Goal: Task Accomplishment & Management: Complete application form

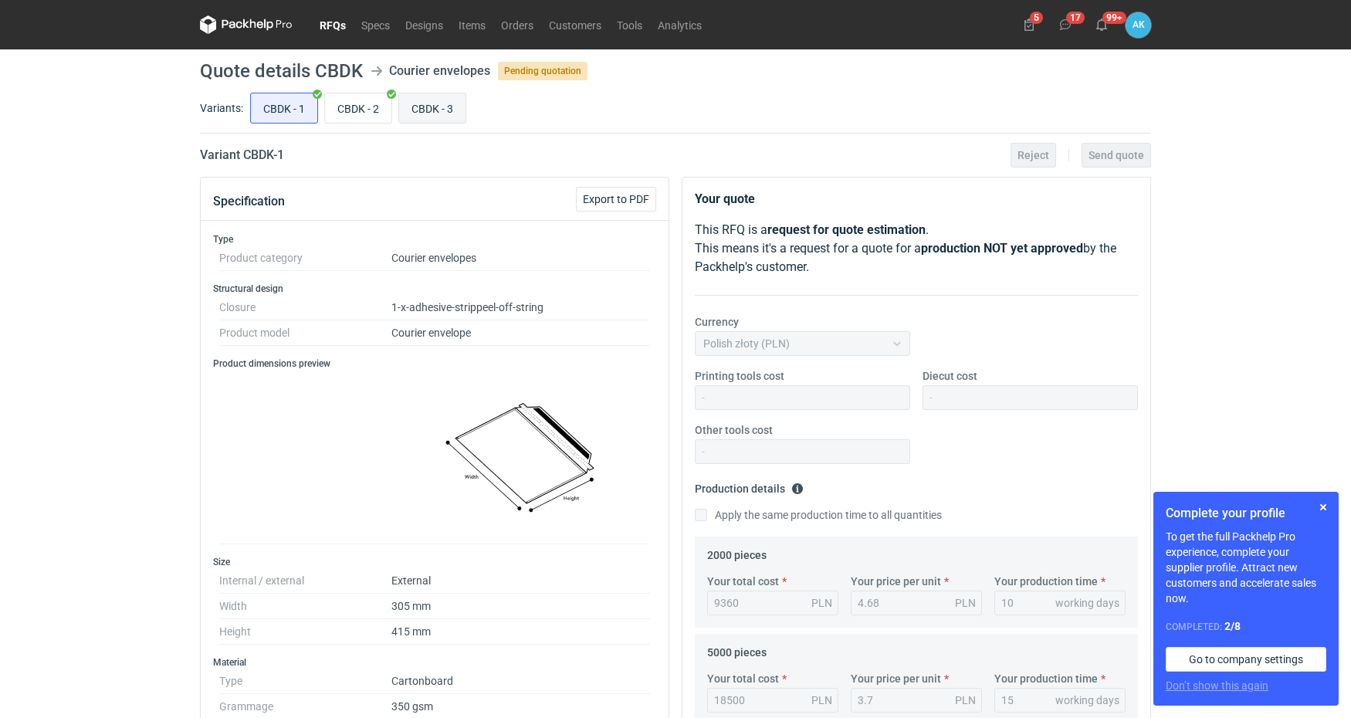
click at [450, 101] on input "CBDK - 3" at bounding box center [432, 107] width 66 height 29
radio input "true"
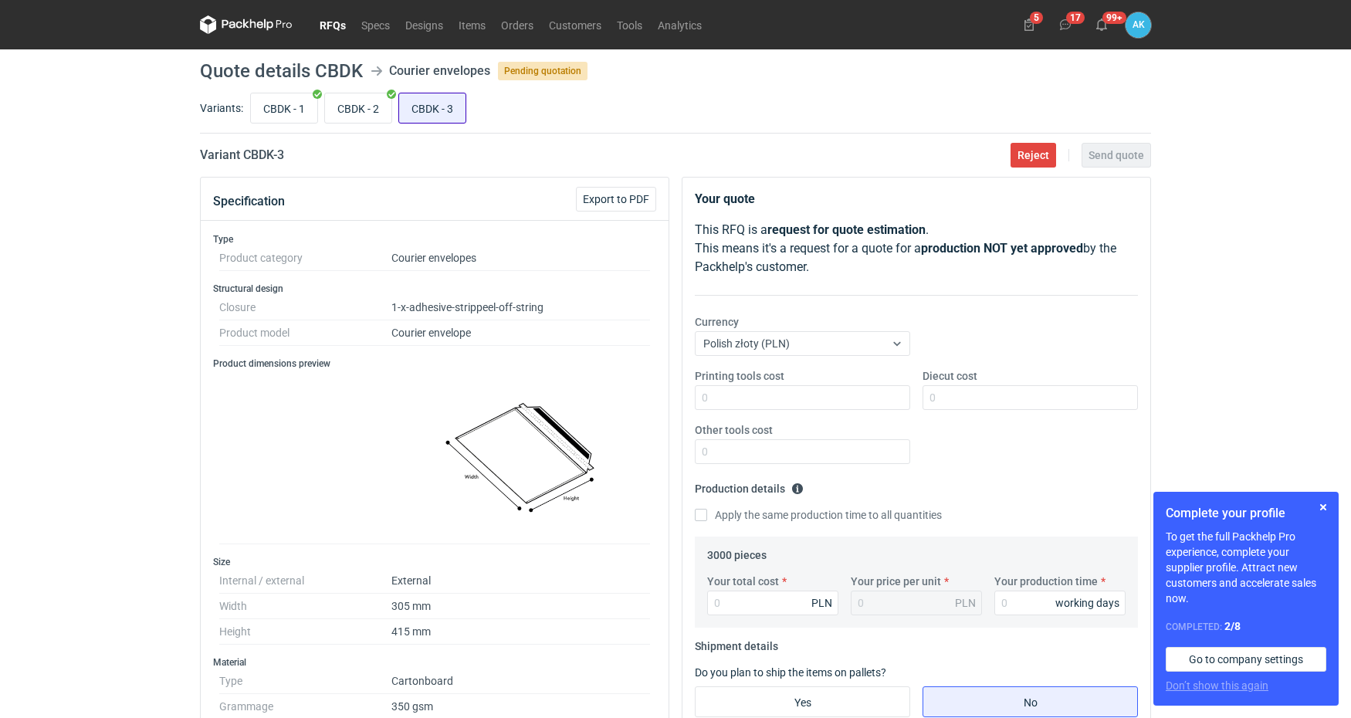
click at [428, 110] on input "CBDK - 3" at bounding box center [432, 107] width 66 height 29
click at [361, 106] on input "CBDK - 2" at bounding box center [358, 107] width 66 height 29
radio input "true"
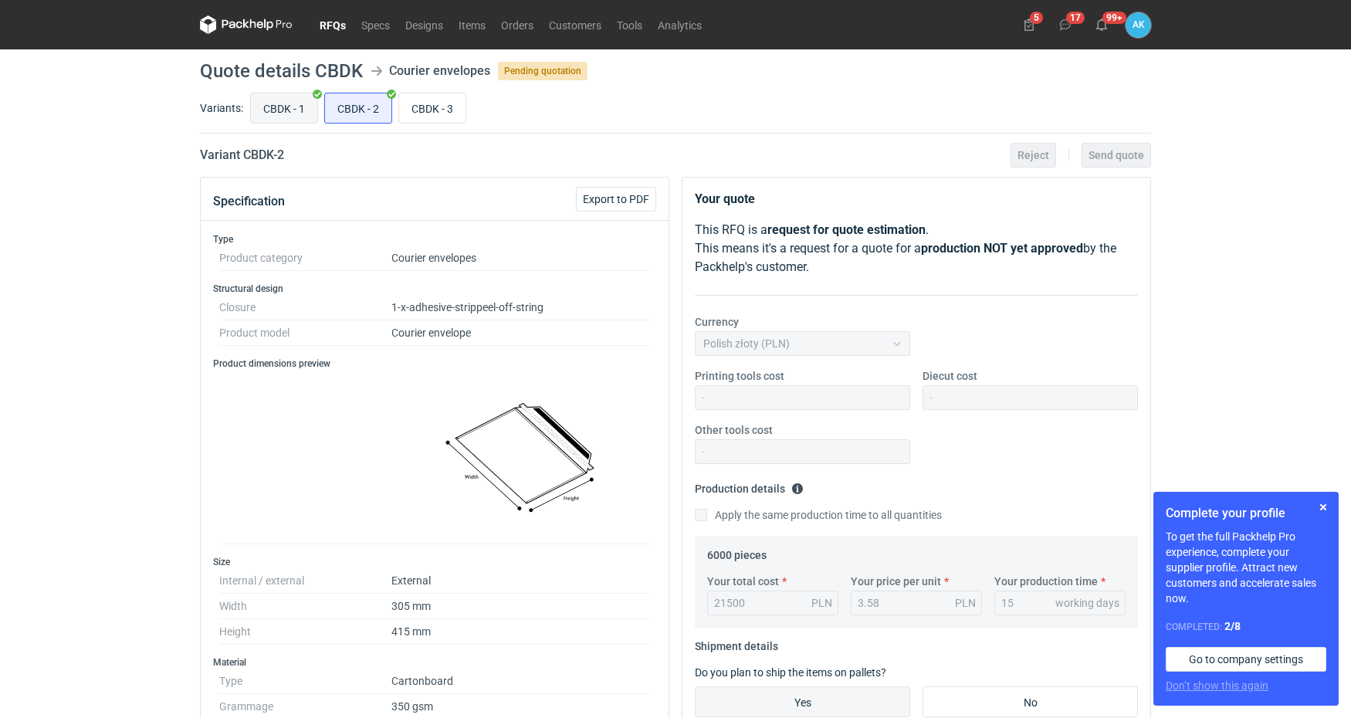
click at [285, 100] on input "CBDK - 1" at bounding box center [284, 107] width 66 height 29
radio input "true"
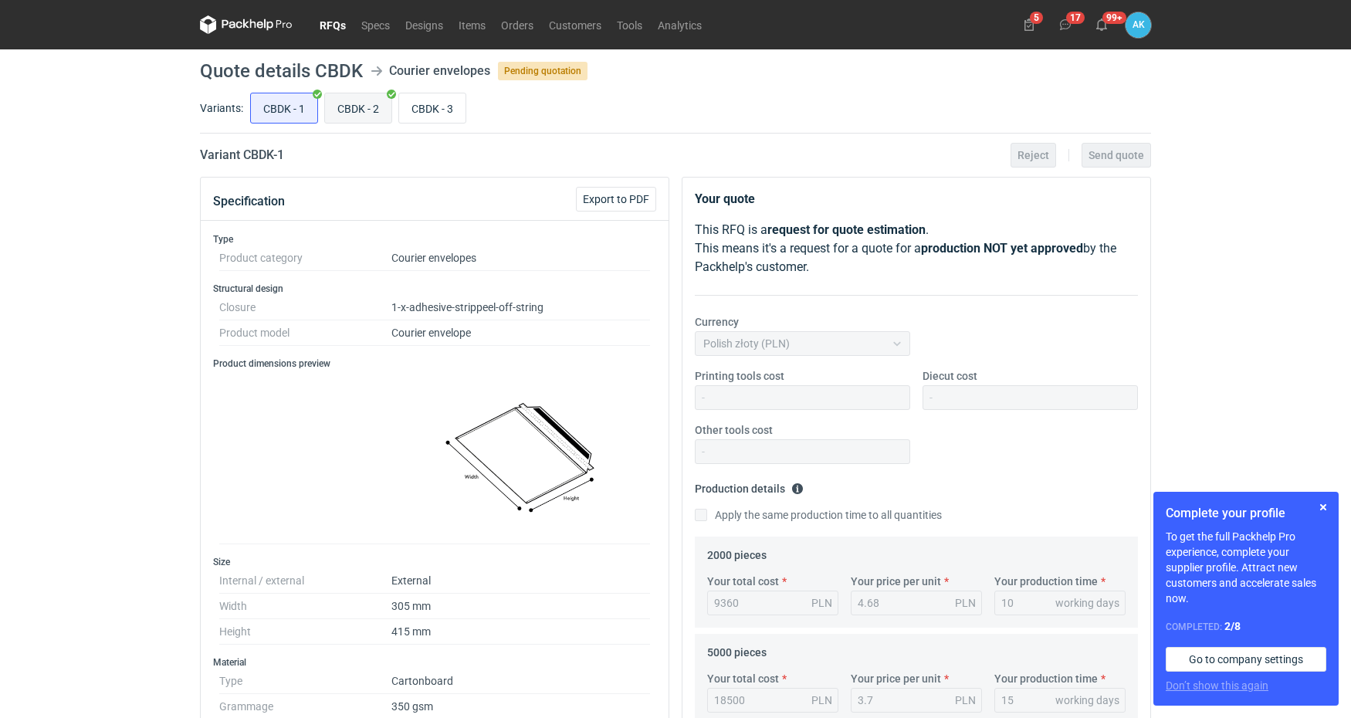
click at [383, 95] on input "CBDK - 2" at bounding box center [358, 107] width 66 height 29
radio input "true"
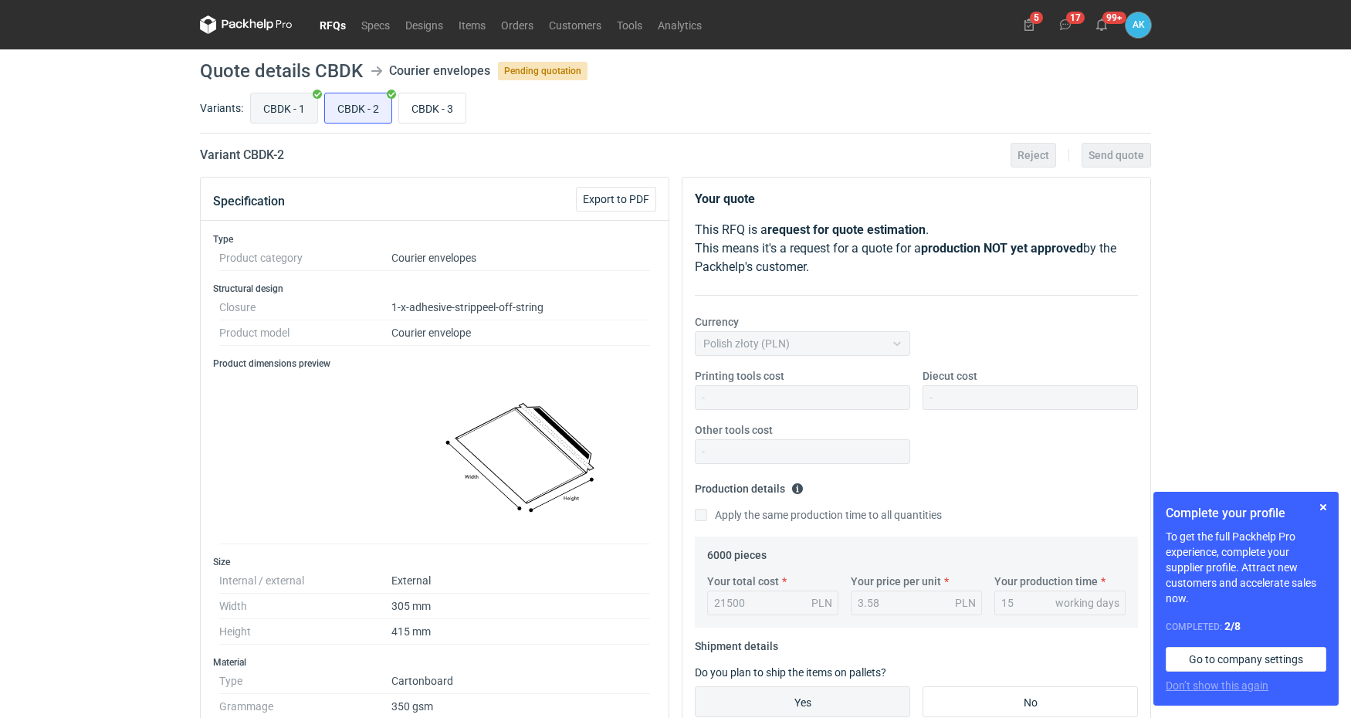
click at [289, 97] on input "CBDK - 1" at bounding box center [284, 107] width 66 height 29
radio input "true"
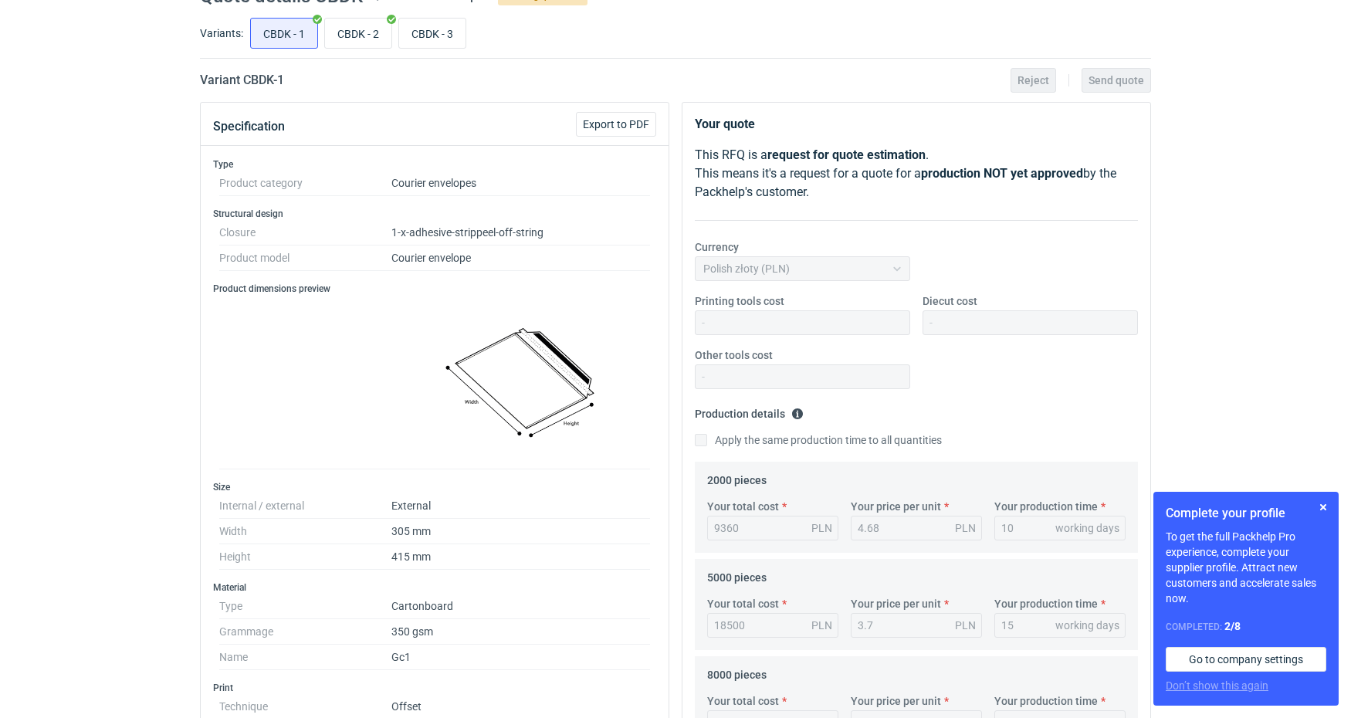
scroll to position [82, 0]
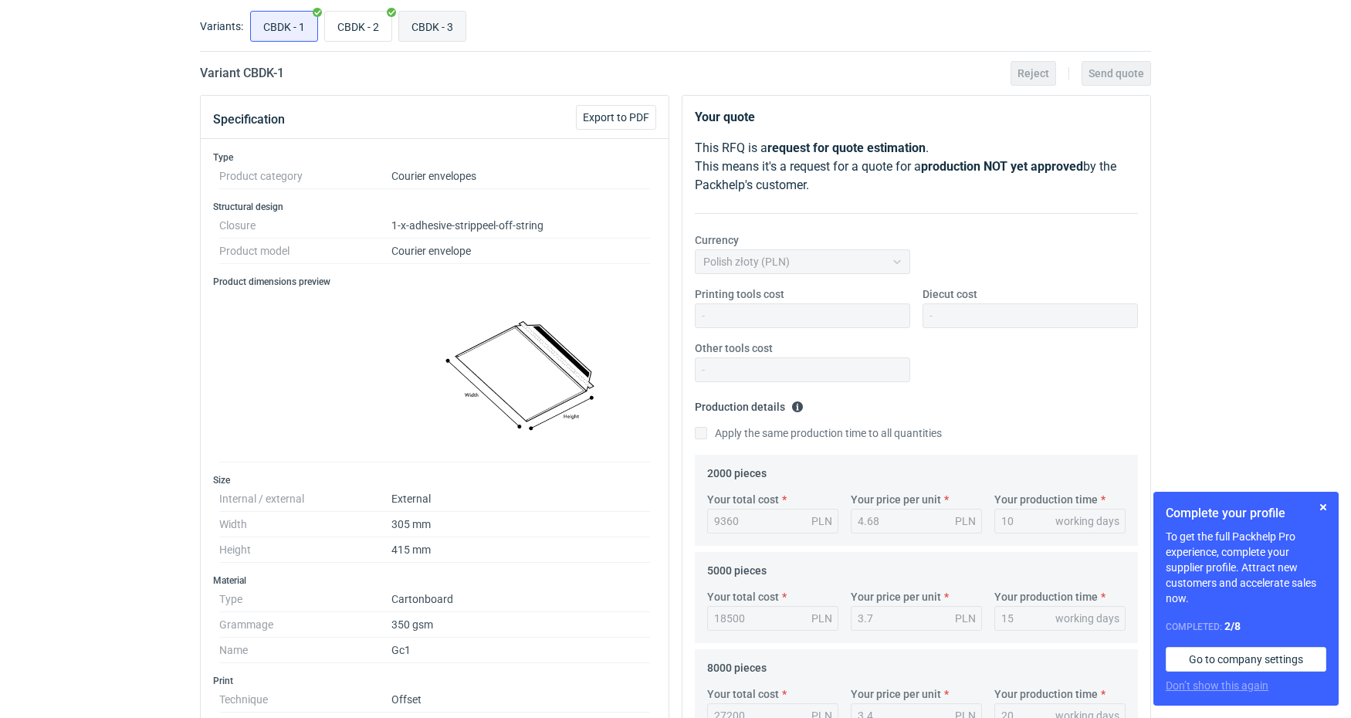
click at [440, 27] on input "CBDK - 3" at bounding box center [432, 26] width 66 height 29
radio input "true"
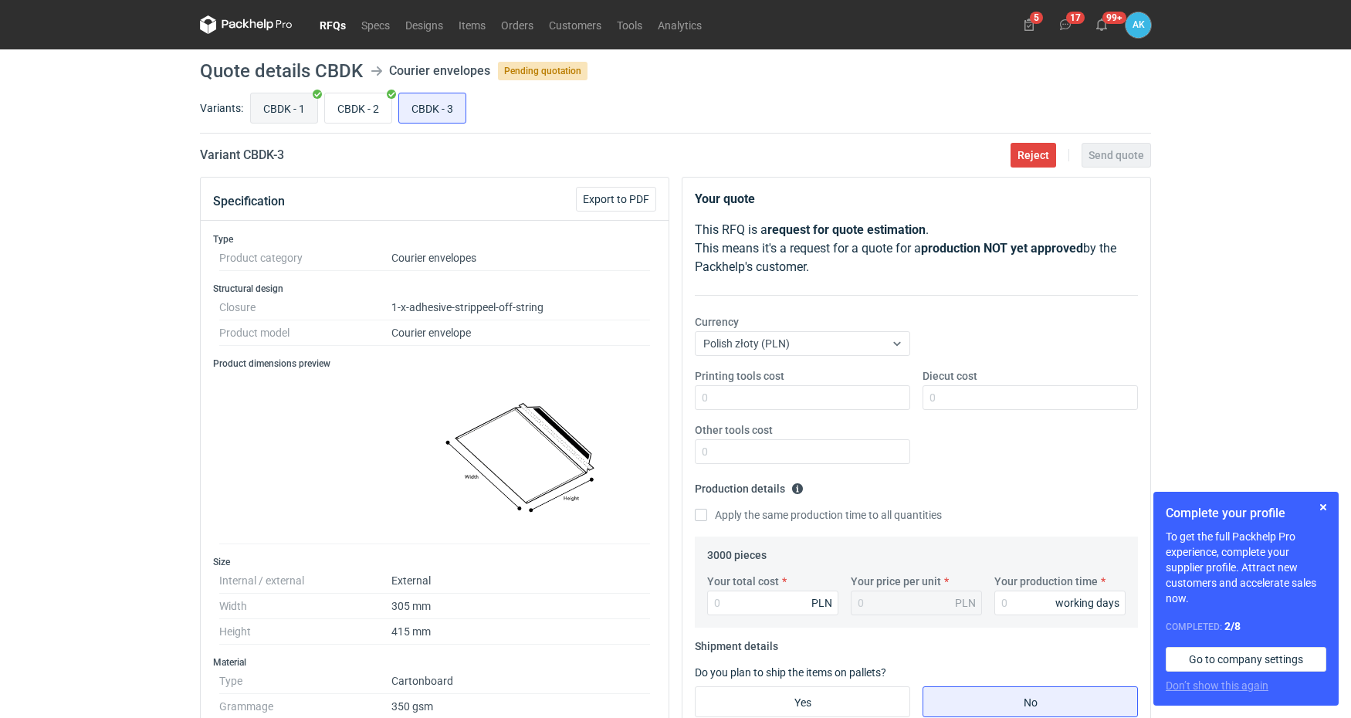
click at [305, 96] on input "CBDK - 1" at bounding box center [284, 107] width 66 height 29
radio input "true"
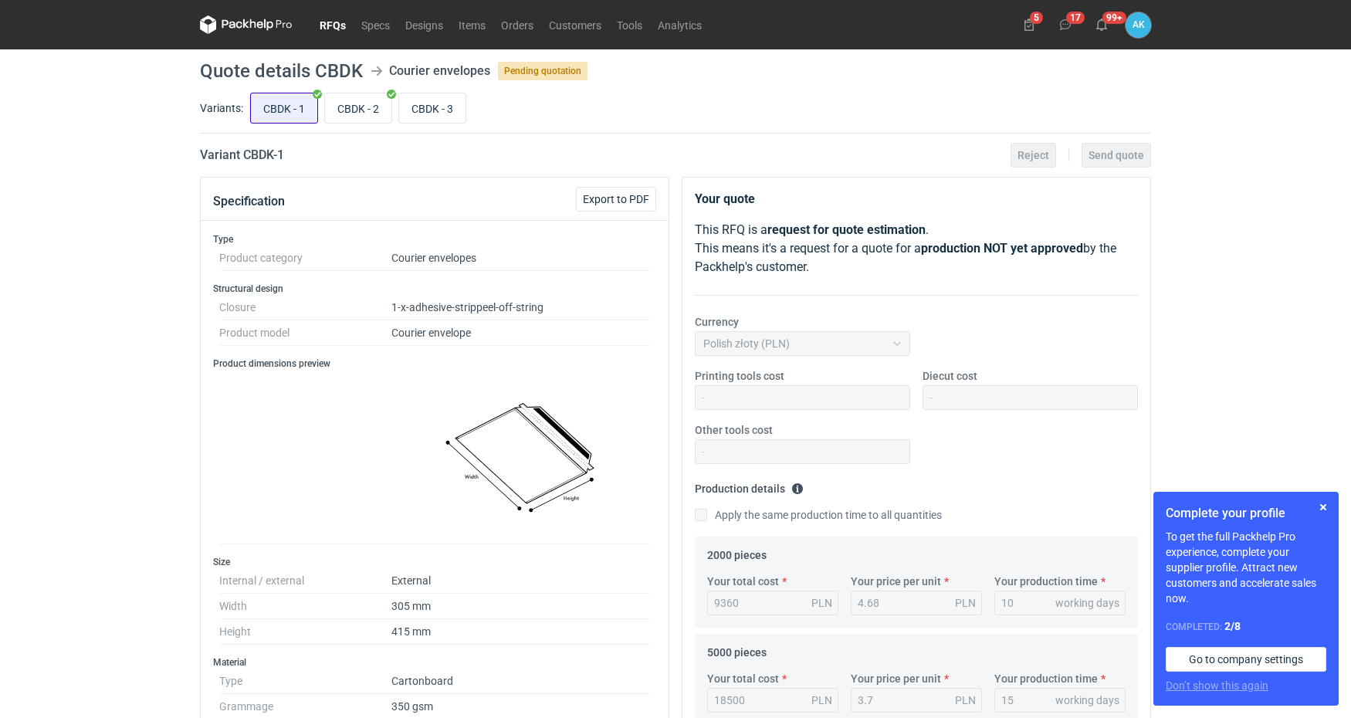
click at [294, 102] on input "CBDK - 1" at bounding box center [284, 107] width 66 height 29
click at [430, 99] on input "CBDK - 3" at bounding box center [432, 107] width 66 height 29
radio input "true"
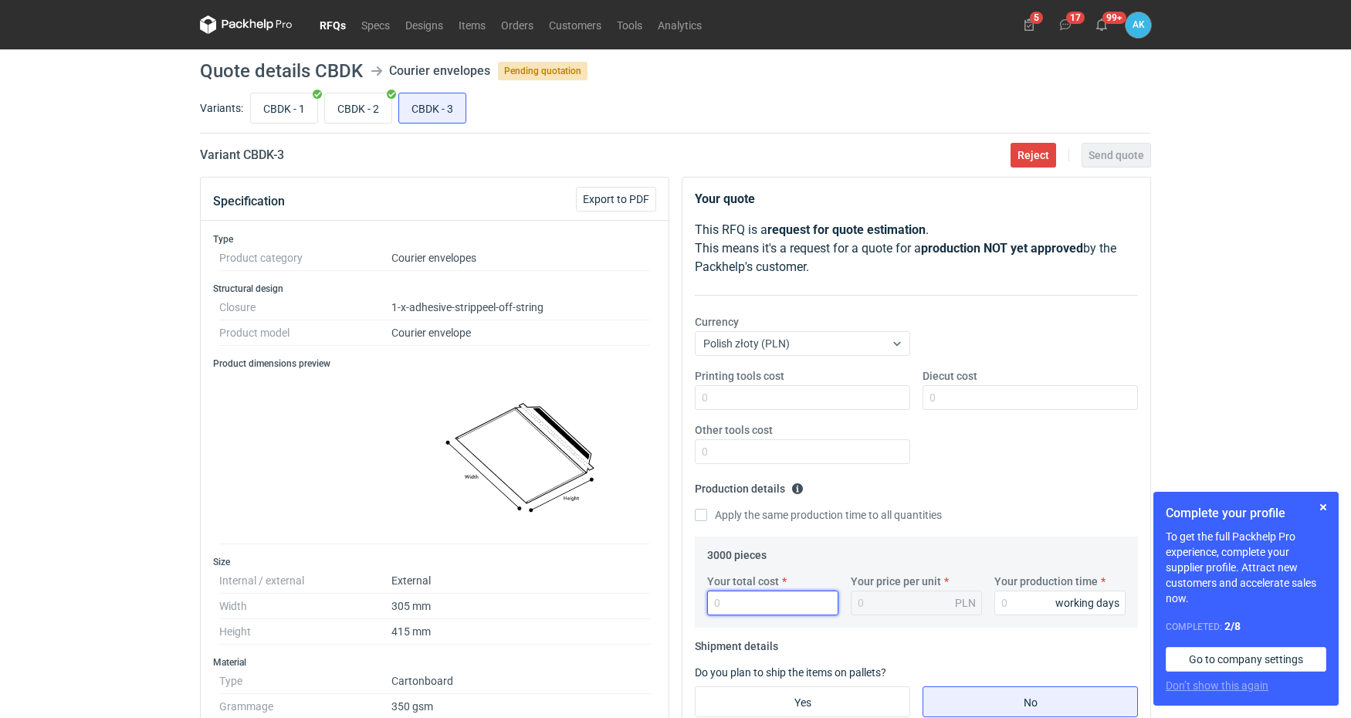
click at [758, 609] on input "Your total cost" at bounding box center [772, 603] width 131 height 25
type input "17"
type input "0.01"
type input "1700"
type input "0.57"
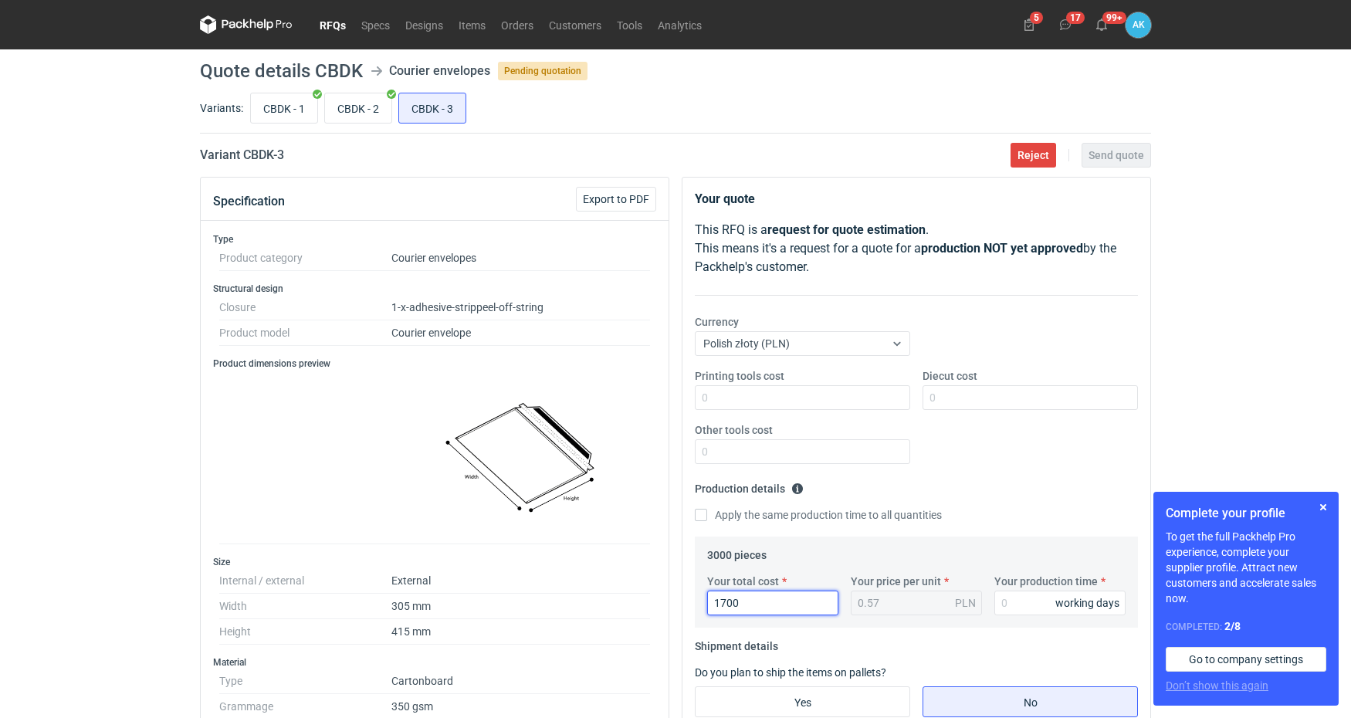
type input "17000"
type input "5.67"
type input "17000"
click at [308, 100] on input "CBDK - 1" at bounding box center [284, 107] width 66 height 29
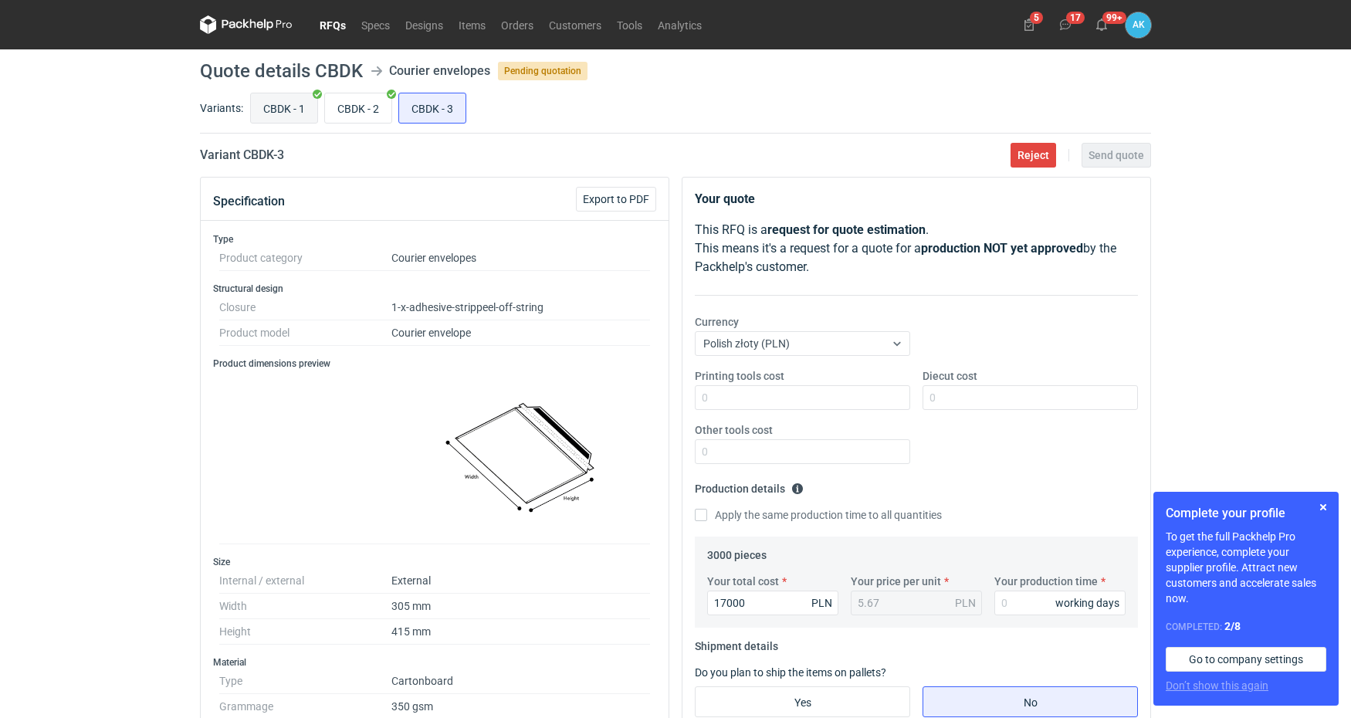
radio input "true"
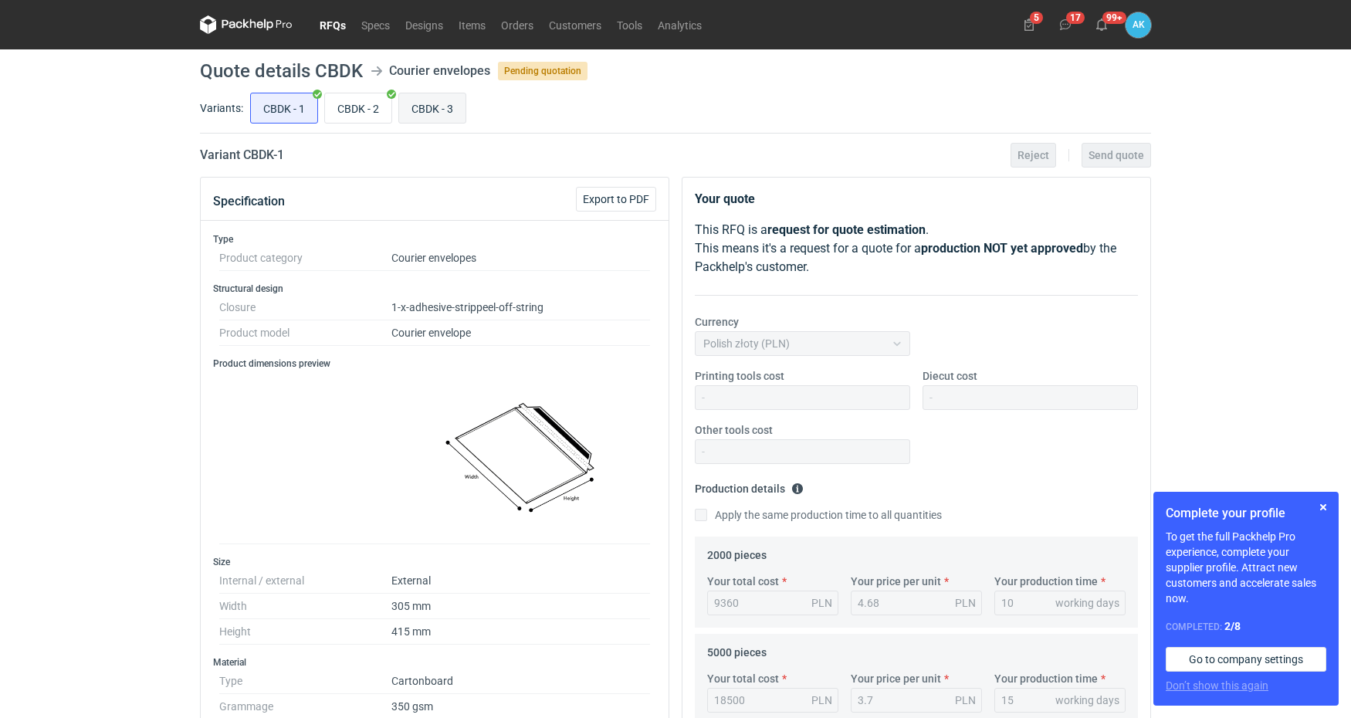
click at [437, 101] on input "CBDK - 3" at bounding box center [432, 107] width 66 height 29
radio input "true"
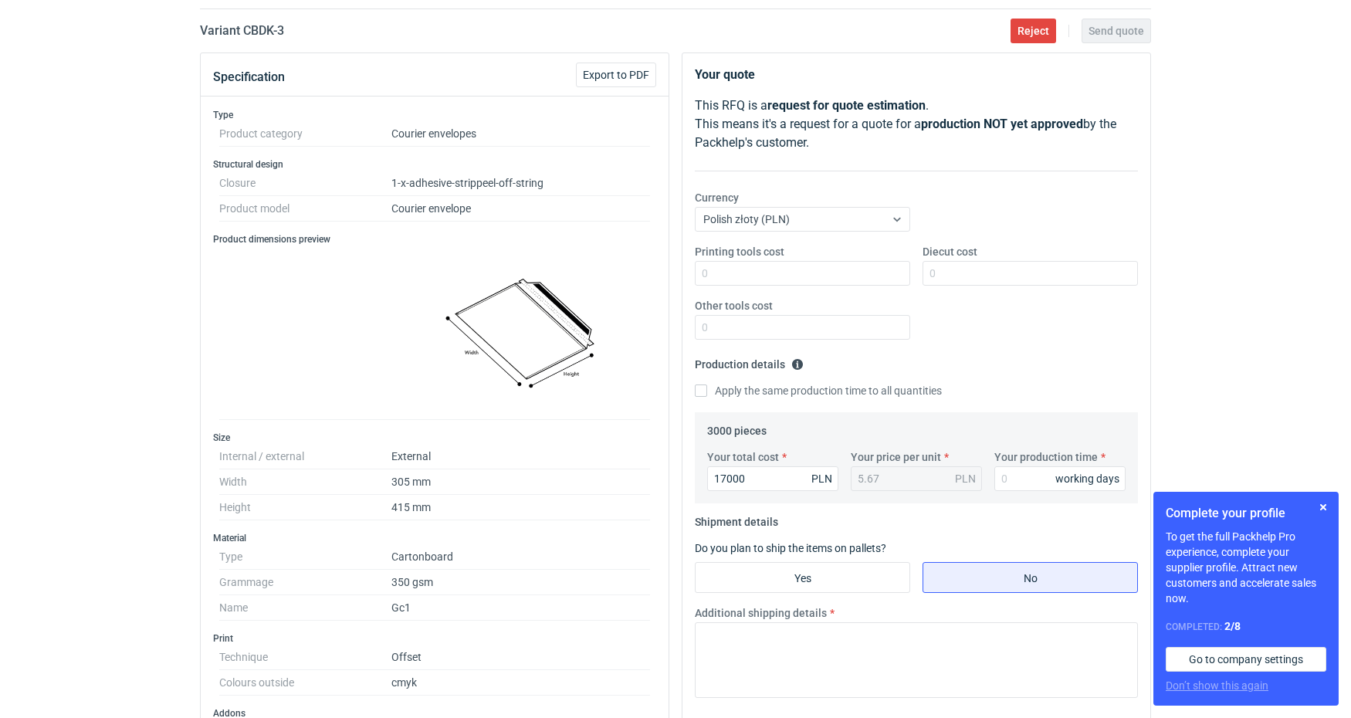
scroll to position [131, 0]
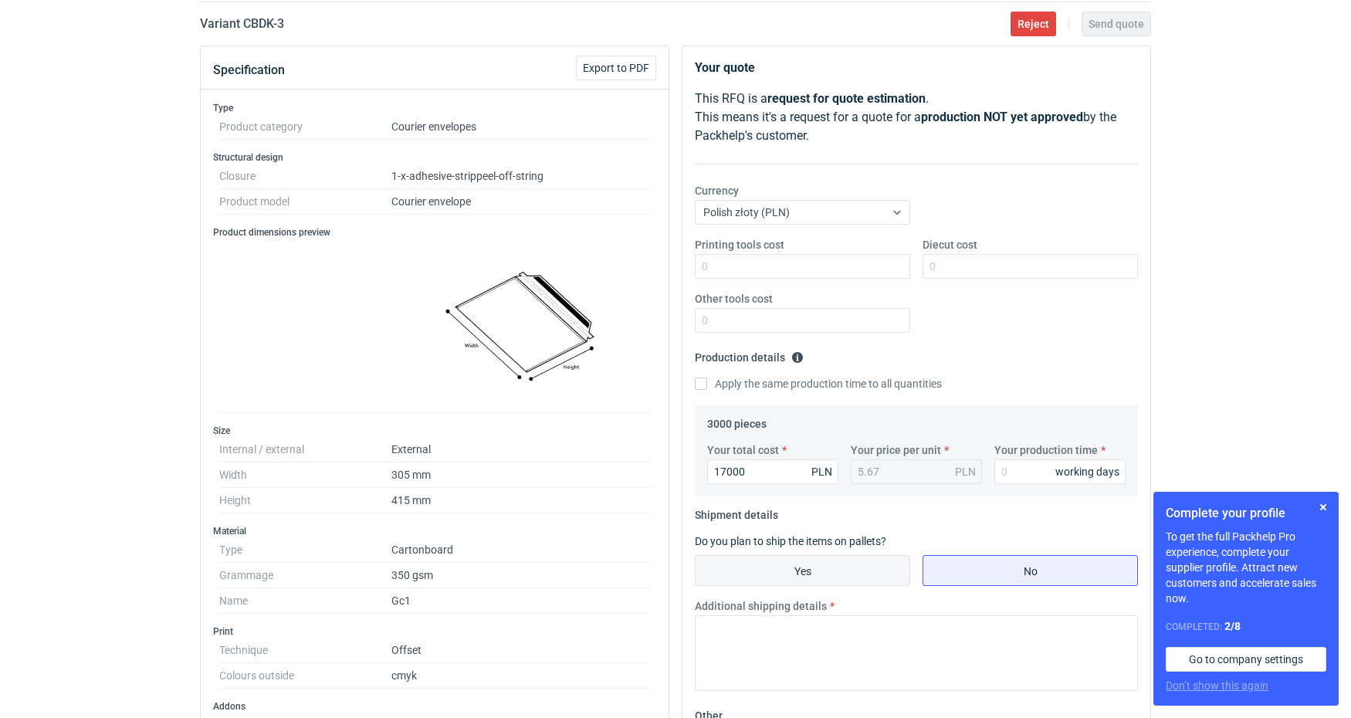
click at [842, 573] on input "Yes" at bounding box center [803, 570] width 214 height 29
radio input "true"
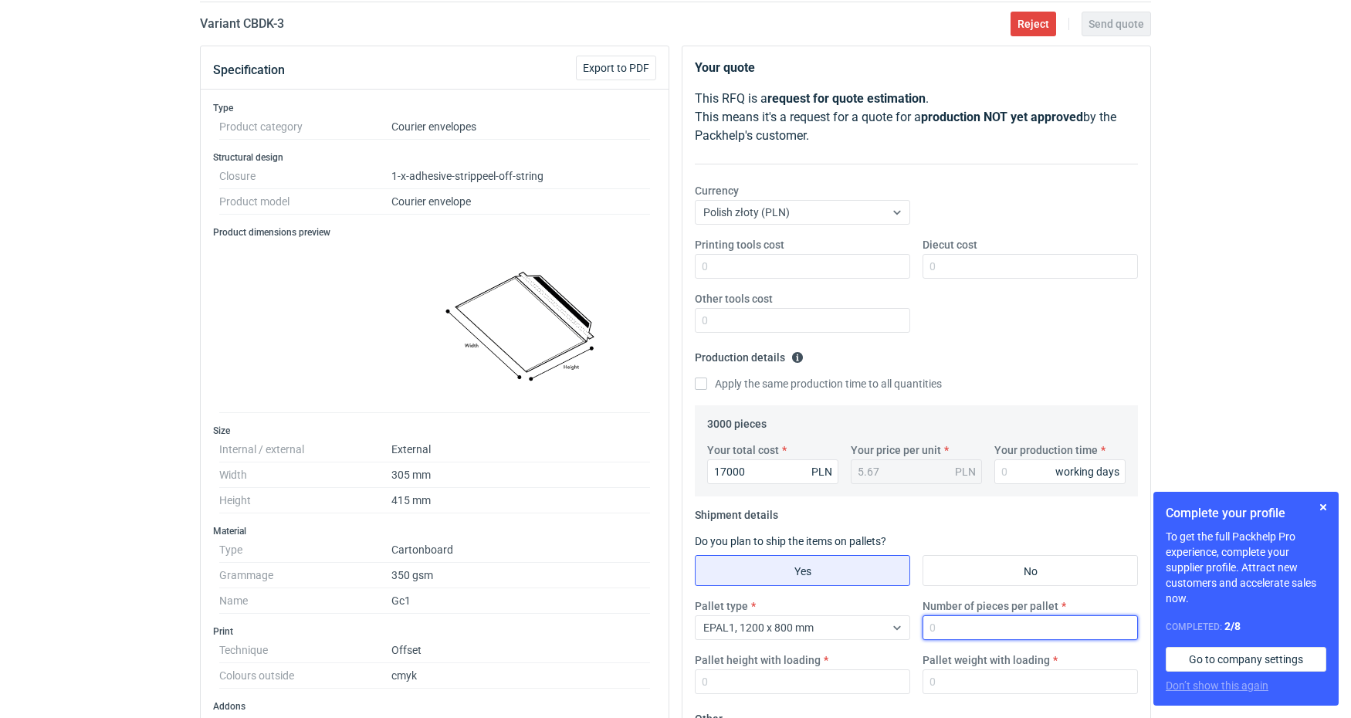
click at [961, 624] on input "Number of pieces per pallet" at bounding box center [1030, 627] width 215 height 25
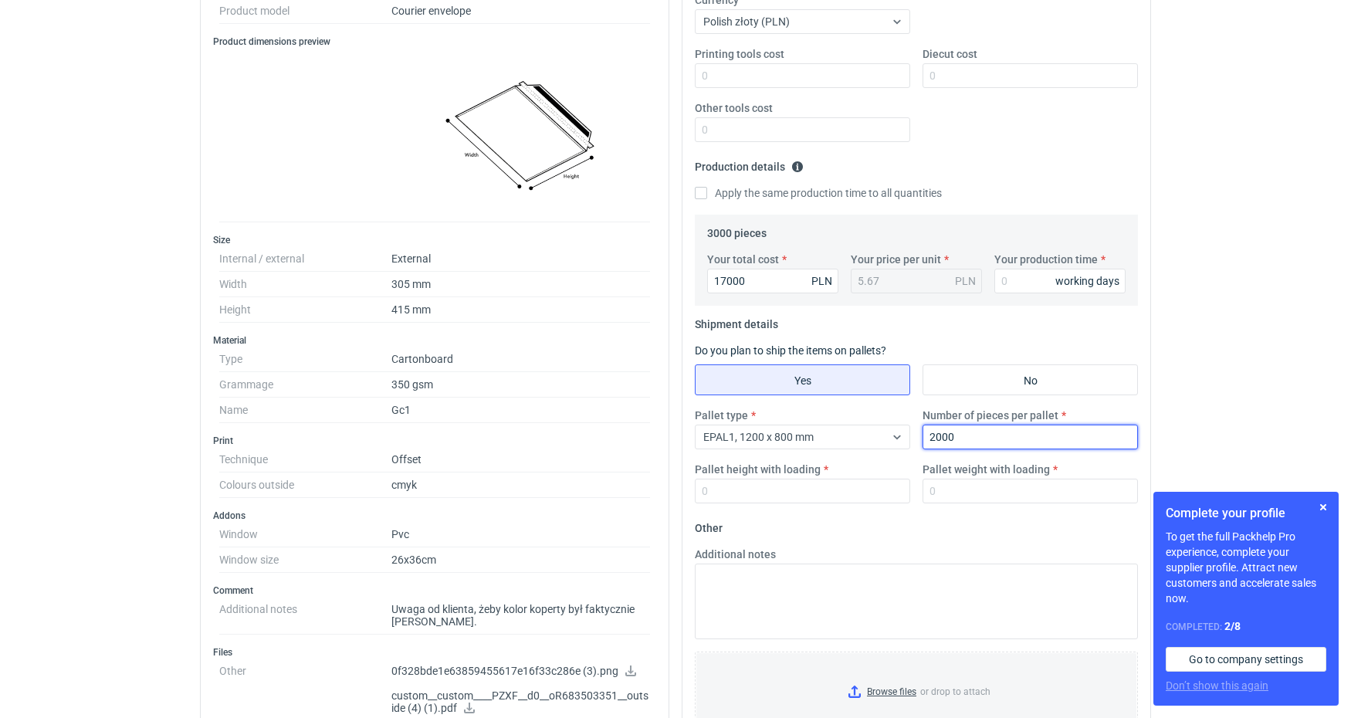
scroll to position [344, 0]
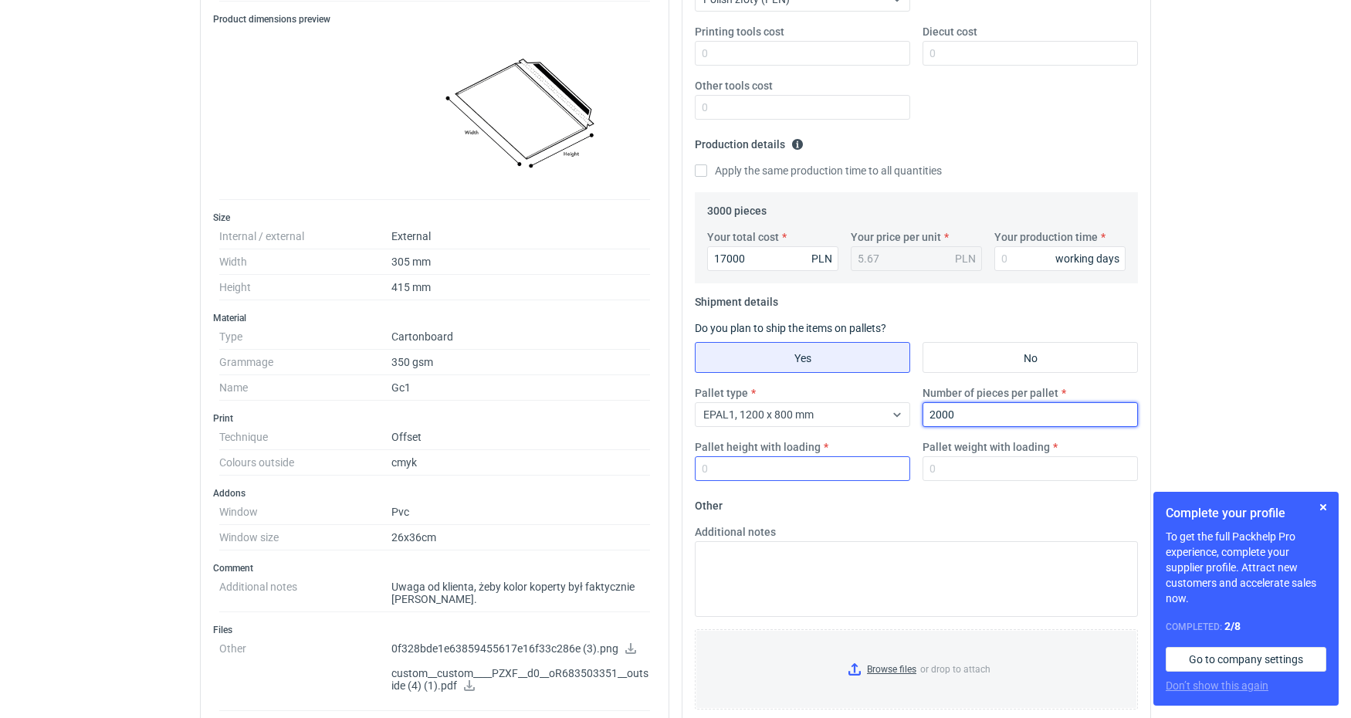
type input "2000"
click at [736, 470] on input "Pallet height with loading" at bounding box center [802, 468] width 215 height 25
type input "400"
click at [971, 469] on input "Pallet weight with loading" at bounding box center [1030, 468] width 215 height 25
type input "400"
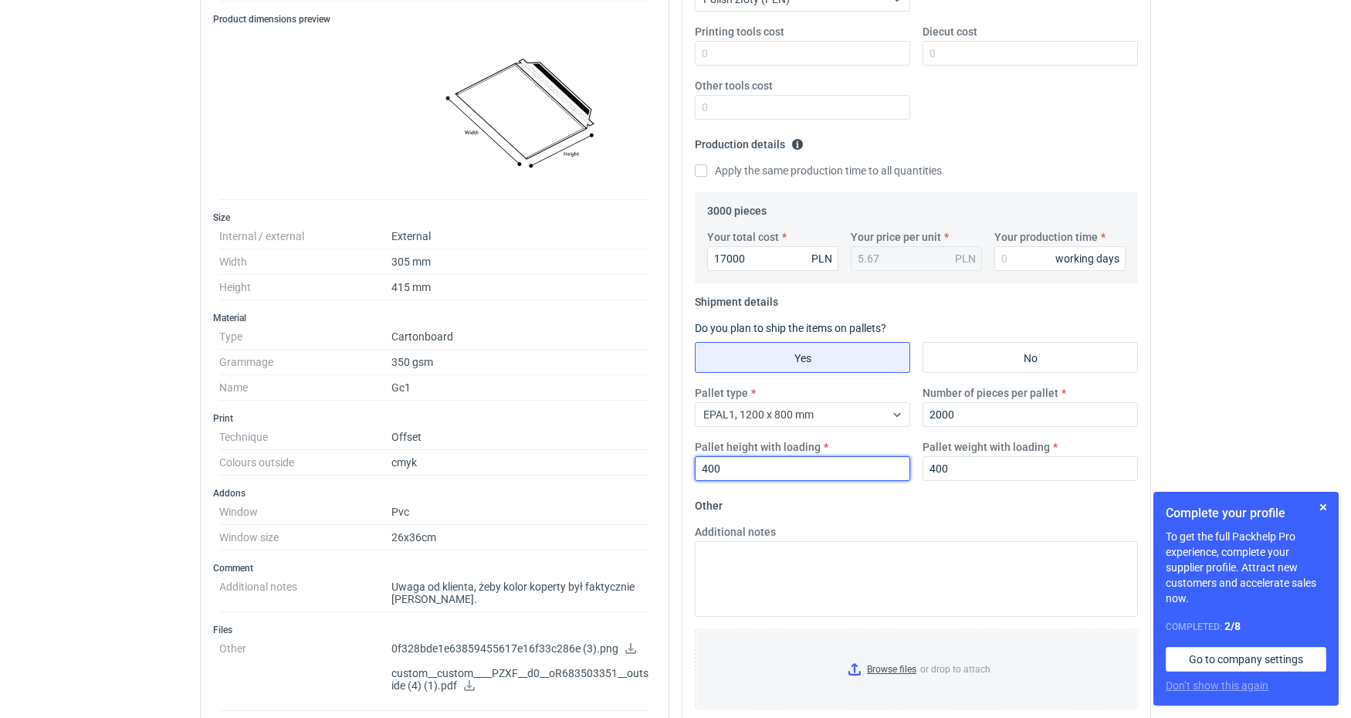
click at [740, 463] on input "400" at bounding box center [802, 468] width 215 height 25
type input "4"
type input "1400"
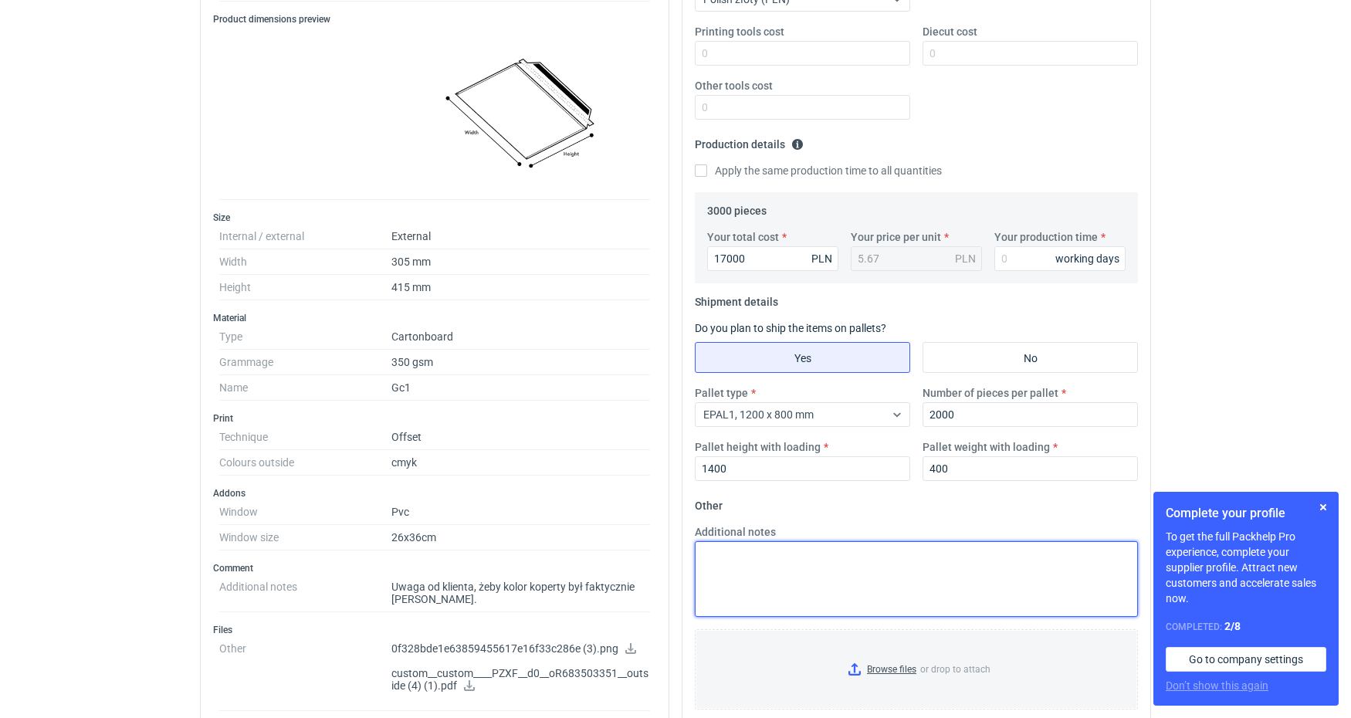
click at [767, 564] on textarea "Additional notes" at bounding box center [916, 579] width 443 height 76
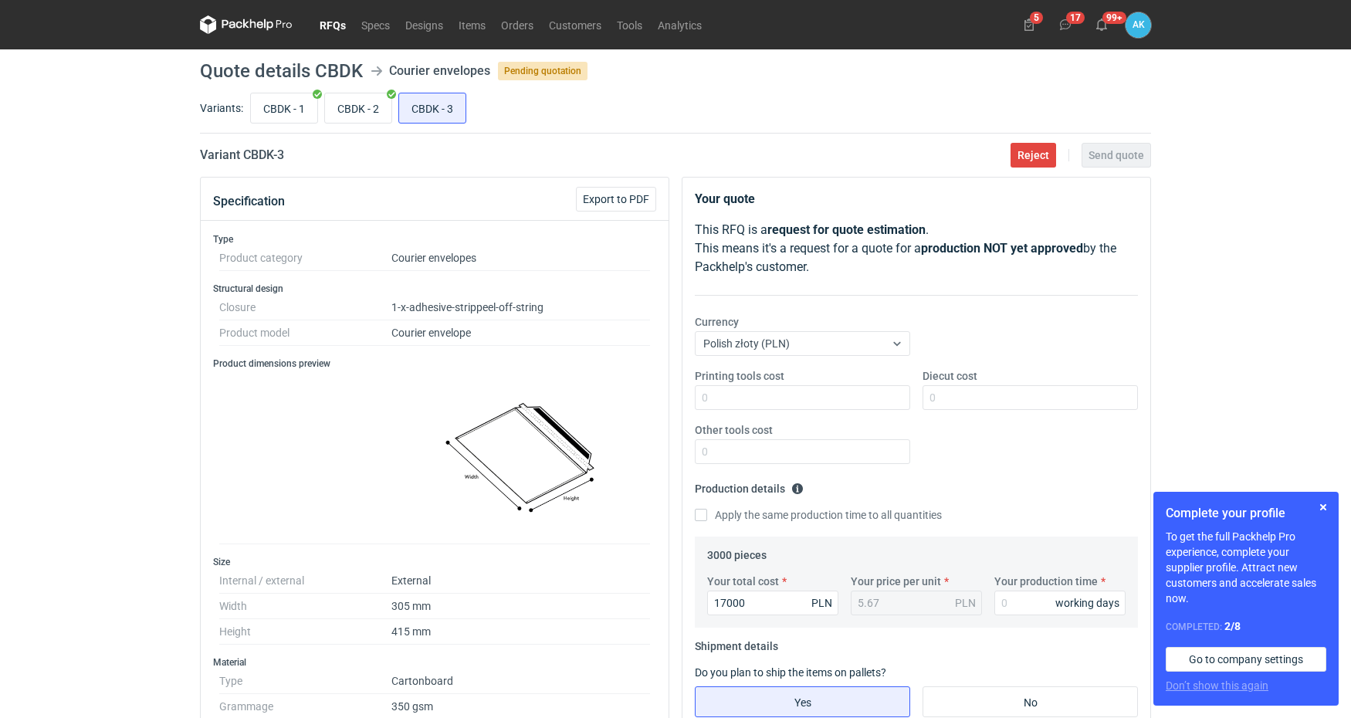
scroll to position [0, 0]
type textarea "wykrojnik ten [PERSON_NAME] po zmianie grafiki, jeżeli potrzebny jest nowy wykr…"
click at [1242, 227] on div "RFQs Specs Designs Items Orders Customers Tools Analytics 5 17 99+ AK [PERSON_N…" at bounding box center [675, 359] width 1351 height 718
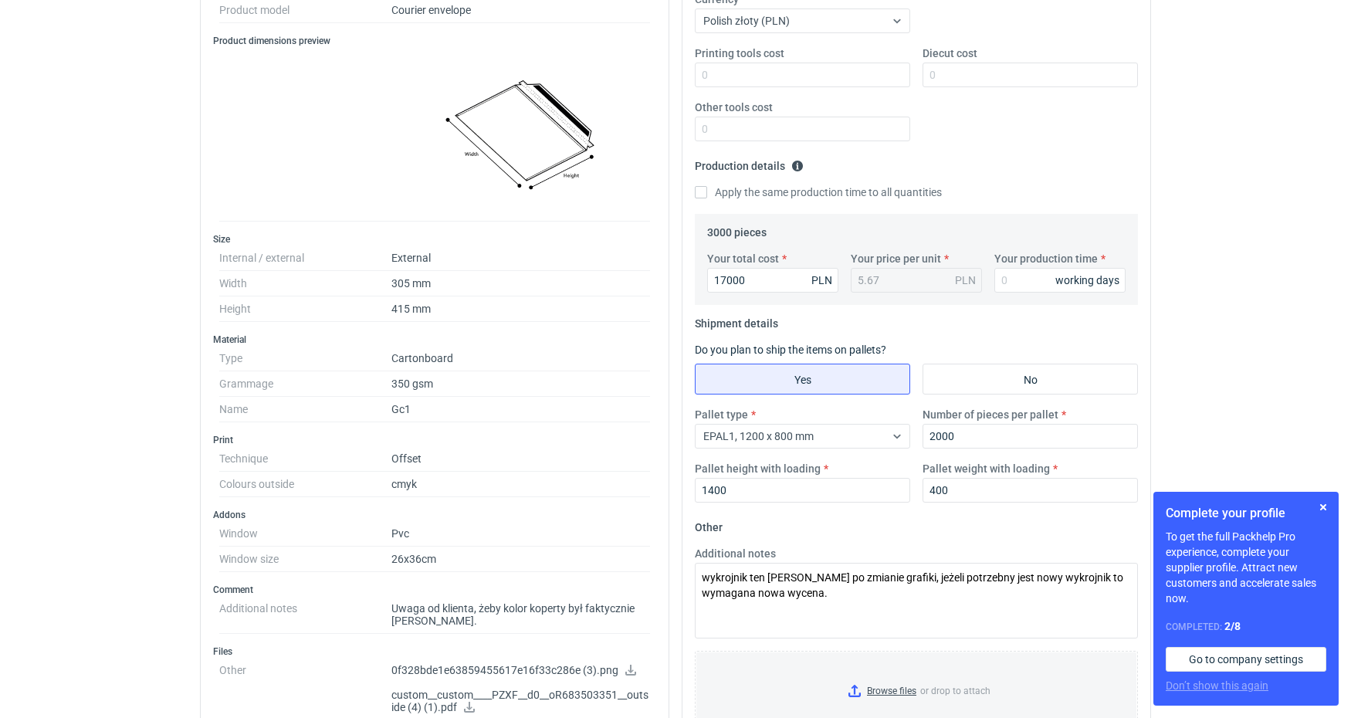
scroll to position [330, 0]
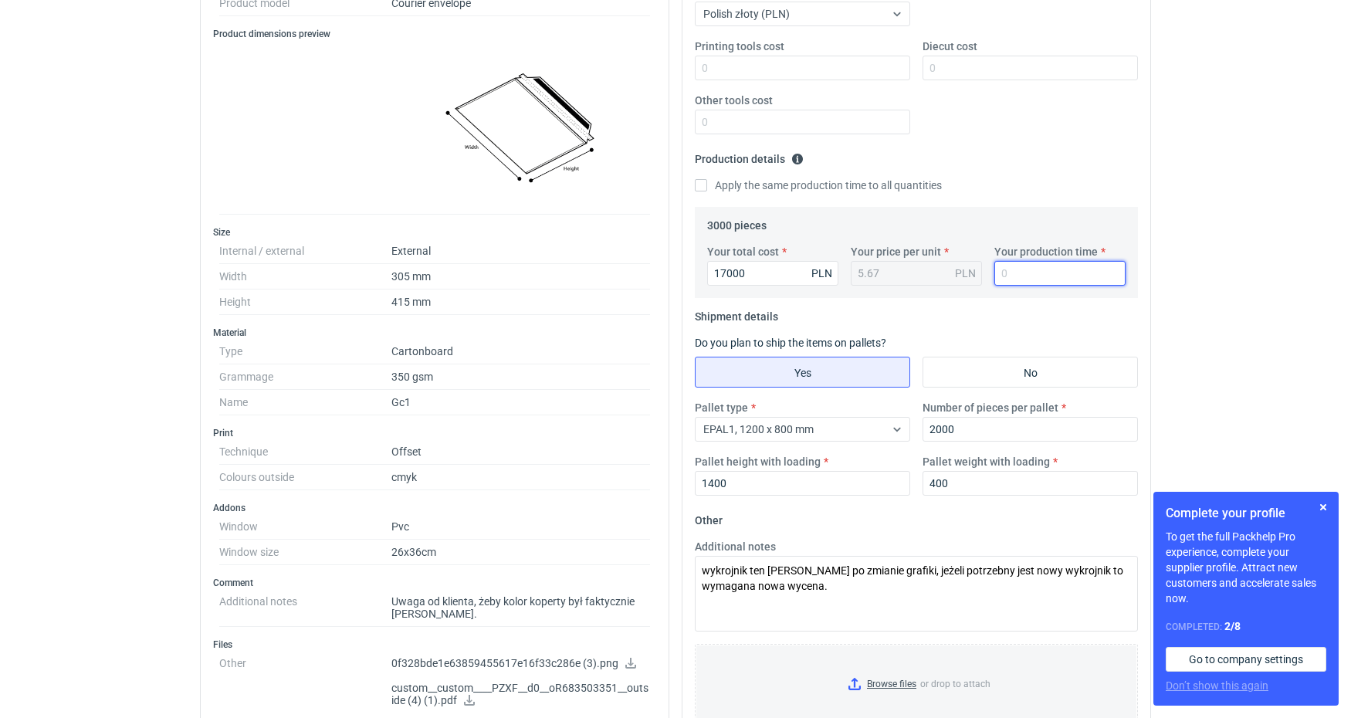
click at [1026, 276] on input "Your production time" at bounding box center [1060, 273] width 131 height 25
type input "25"
click at [1299, 211] on div "RFQs Specs Designs Items Orders Customers Tools Analytics 5 17 99+ AK [PERSON_N…" at bounding box center [675, 29] width 1351 height 718
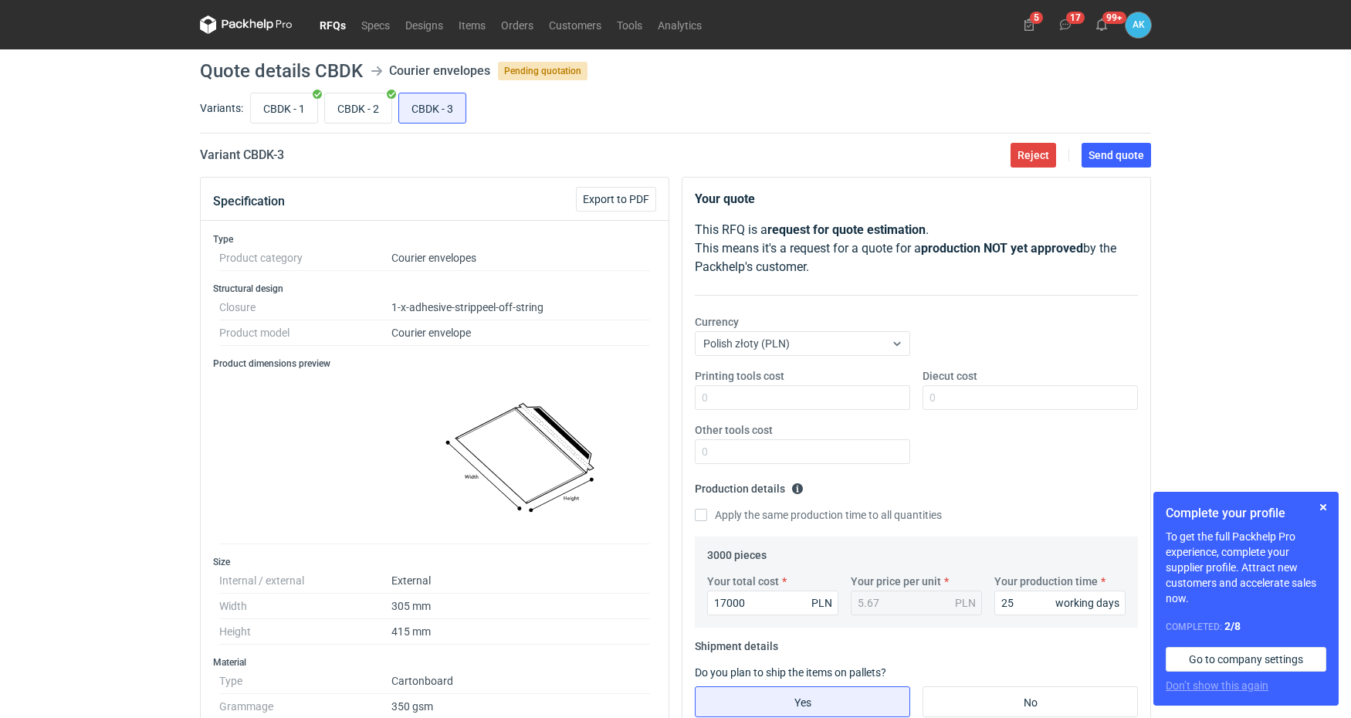
scroll to position [0, 0]
click at [1106, 158] on span "Send quote" at bounding box center [1117, 155] width 56 height 11
